Goal: Transaction & Acquisition: Purchase product/service

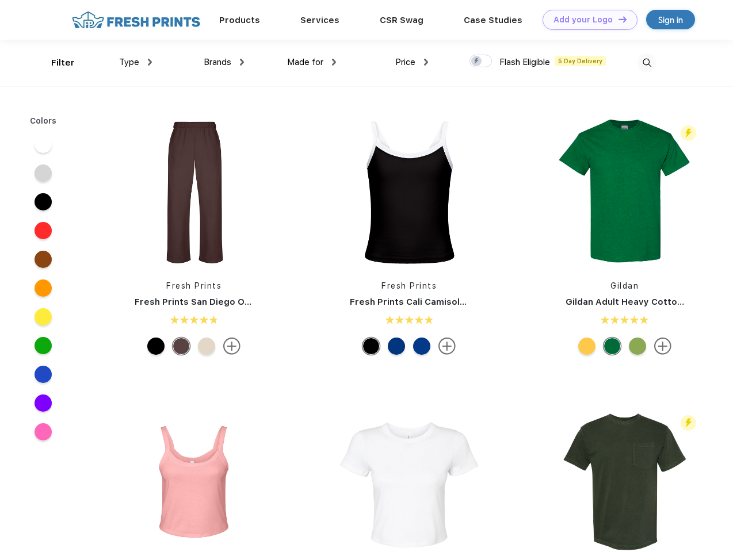
scroll to position [1, 0]
click at [586, 20] on link "Add your Logo Design Tool" at bounding box center [589, 20] width 95 height 20
click at [0, 0] on div "Design Tool" at bounding box center [0, 0] width 0 height 0
click at [617, 19] on link "Add your Logo Design Tool" at bounding box center [589, 20] width 95 height 20
click at [55, 63] on div "Filter" at bounding box center [63, 62] width 24 height 13
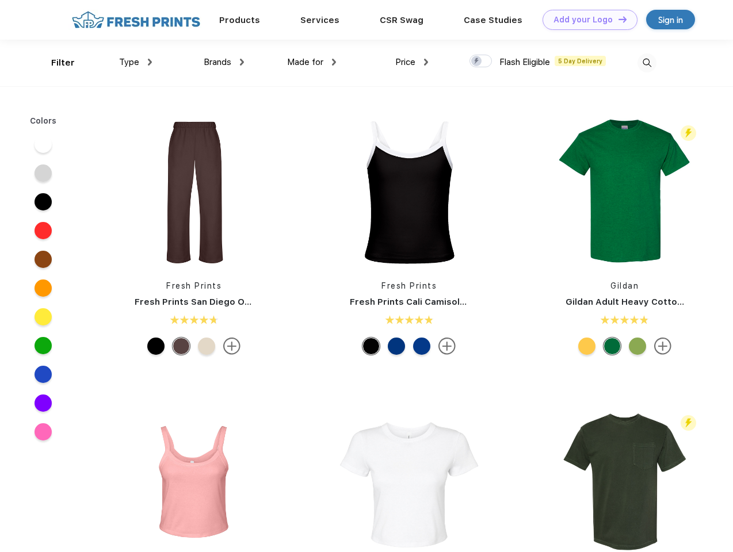
click at [136, 62] on span "Type" at bounding box center [129, 62] width 20 height 10
click at [224, 62] on span "Brands" at bounding box center [218, 62] width 28 height 10
click at [312, 62] on span "Made for" at bounding box center [305, 62] width 36 height 10
click at [412, 62] on span "Price" at bounding box center [405, 62] width 20 height 10
click at [481, 62] on div at bounding box center [480, 61] width 22 height 13
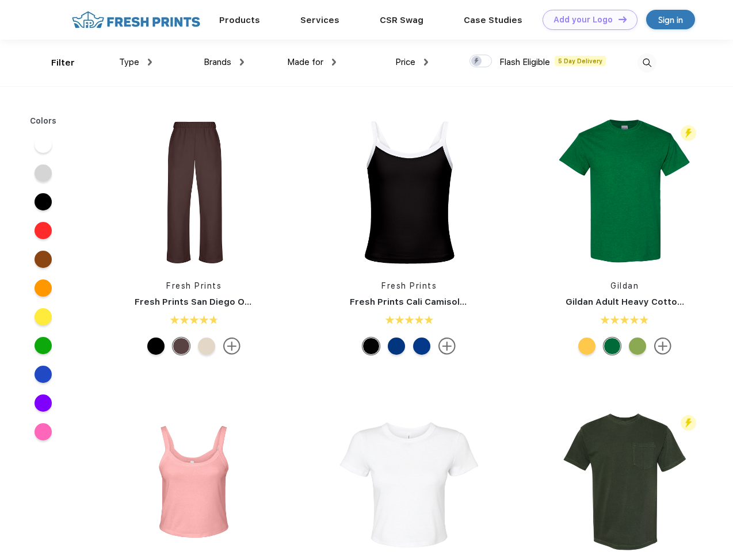
click at [477, 62] on input "checkbox" at bounding box center [472, 57] width 7 height 7
click at [647, 63] on img at bounding box center [646, 62] width 19 height 19
